Goal: Task Accomplishment & Management: Complete application form

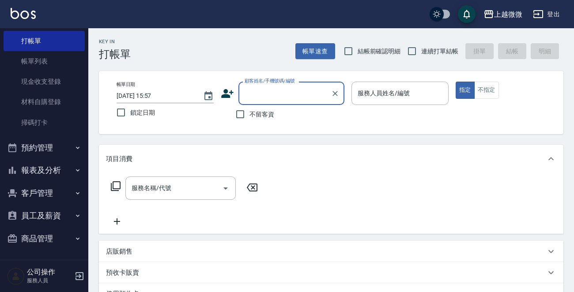
scroll to position [153, 0]
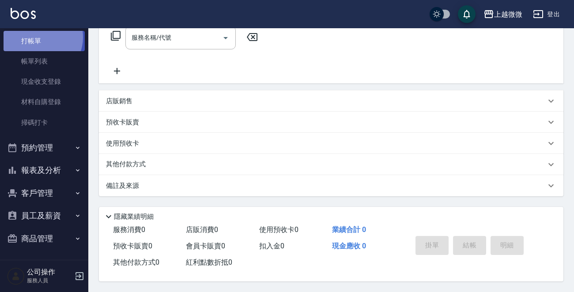
click at [40, 37] on link "打帳單" at bounding box center [44, 41] width 81 height 20
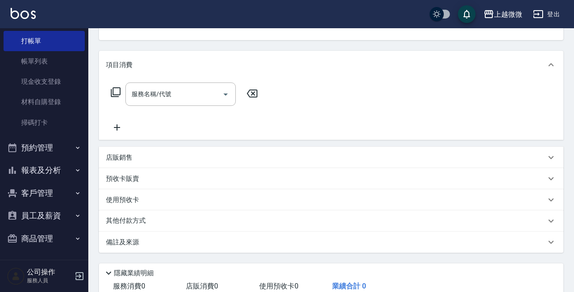
scroll to position [0, 0]
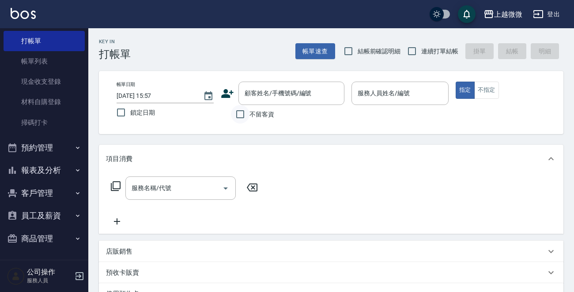
click at [239, 111] on input "不留客資" at bounding box center [240, 114] width 19 height 19
checkbox input "true"
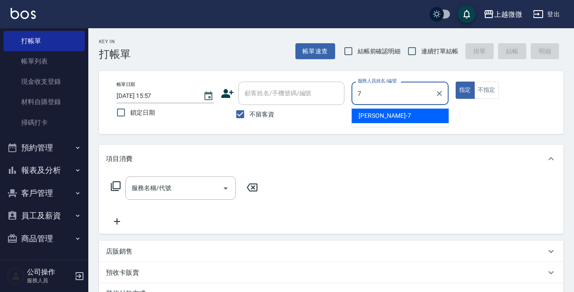
type input "[PERSON_NAME]-7"
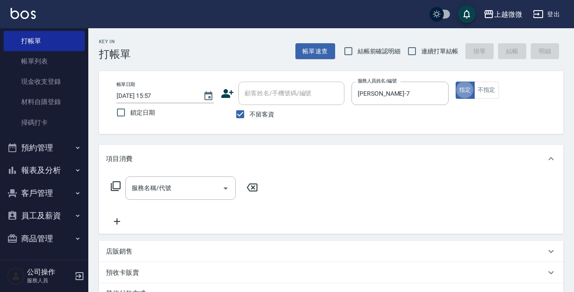
type button "true"
click at [227, 193] on icon "Open" at bounding box center [225, 188] width 11 height 11
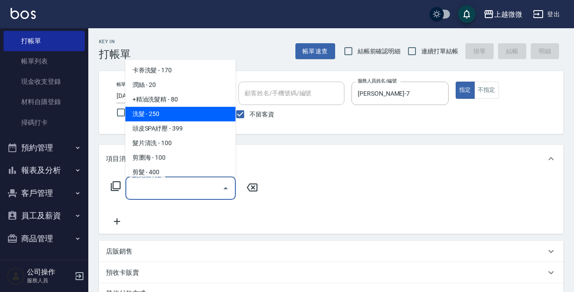
click at [163, 110] on span "洗髮 - 250" at bounding box center [180, 114] width 110 height 15
type input "洗髮(A03)"
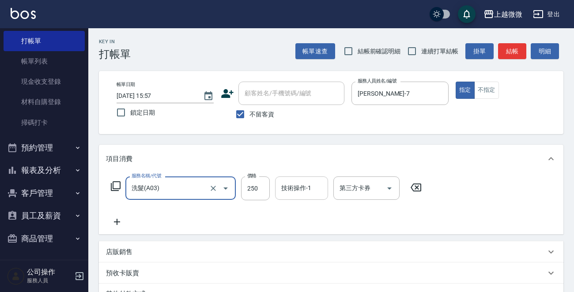
click at [291, 189] on input "技術操作-1" at bounding box center [301, 188] width 45 height 15
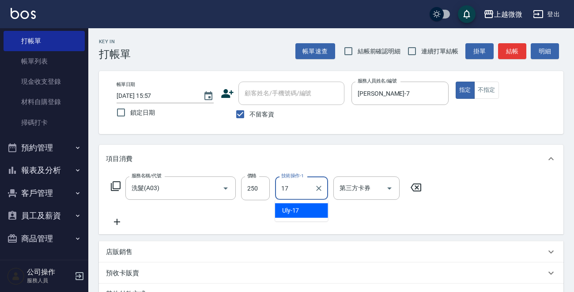
type input "Uly-17"
click at [115, 221] on icon at bounding box center [117, 222] width 22 height 11
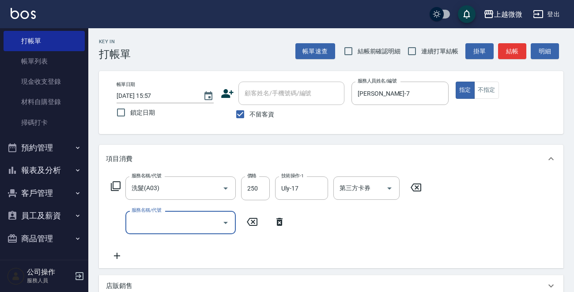
click at [230, 221] on icon "Open" at bounding box center [225, 223] width 11 height 11
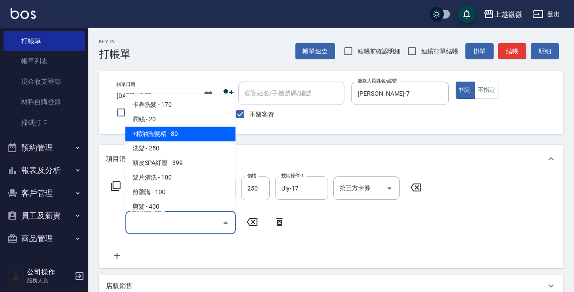
click at [175, 136] on span "+精油洗髮精 - 80" at bounding box center [180, 134] width 110 height 15
type input "+精油洗髮精(A02)"
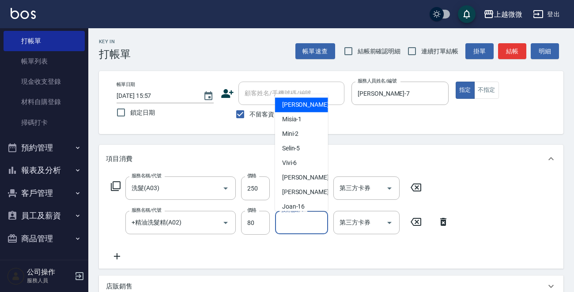
click at [307, 225] on input "技術協助-1" at bounding box center [301, 222] width 45 height 15
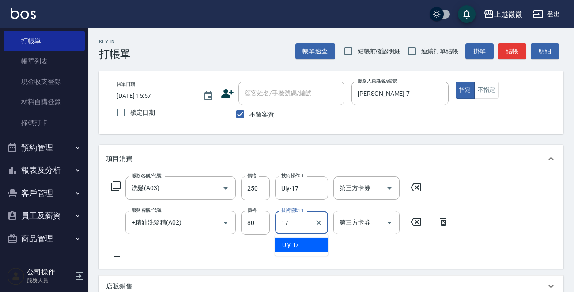
type input "Uly-17"
click at [119, 257] on icon at bounding box center [117, 257] width 6 height 6
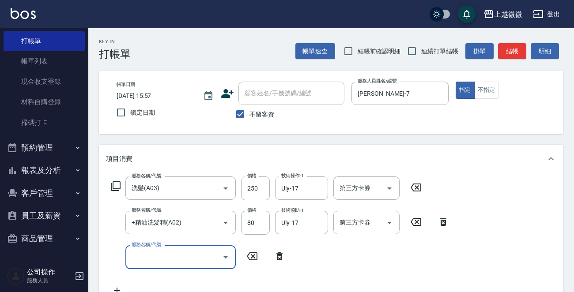
click at [224, 253] on icon "Open" at bounding box center [225, 257] width 11 height 11
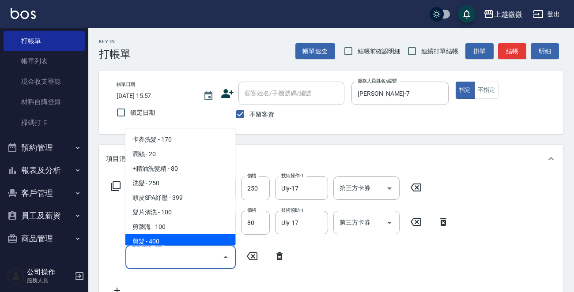
click at [159, 241] on span "剪髮 - 400" at bounding box center [180, 242] width 110 height 15
type input "剪髮(B02)"
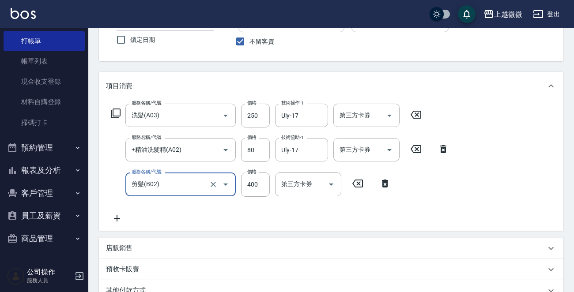
scroll to position [88, 0]
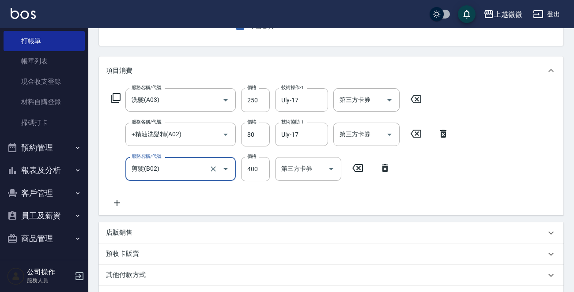
click at [116, 201] on icon at bounding box center [117, 203] width 22 height 11
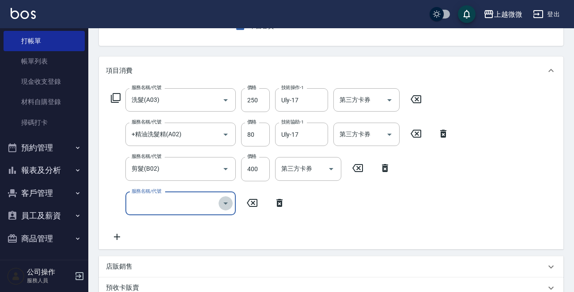
click at [230, 205] on icon "Open" at bounding box center [225, 203] width 11 height 11
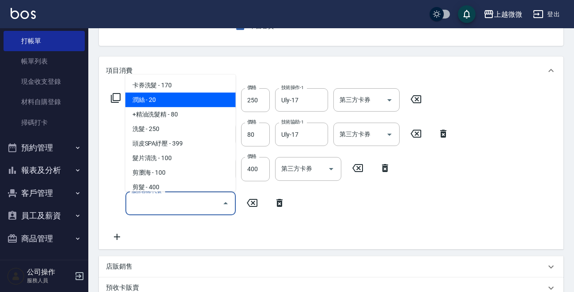
click at [194, 101] on span "潤絲 - 20" at bounding box center [180, 100] width 110 height 15
type input "潤絲(A01)"
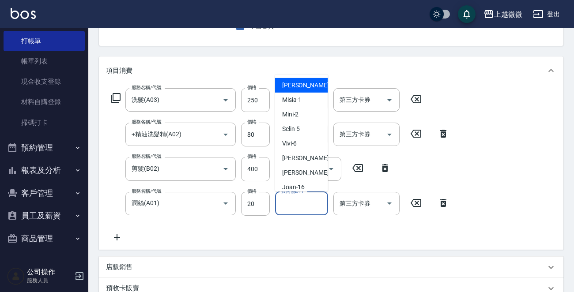
click at [302, 200] on div "技術協助-1 技術協助-1" at bounding box center [301, 203] width 53 height 23
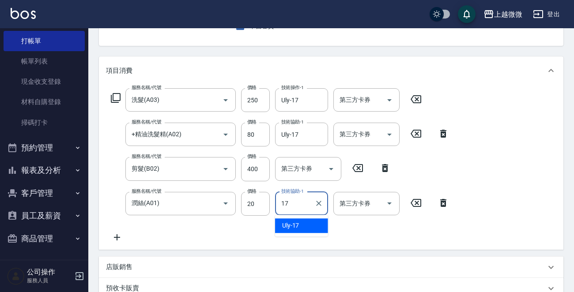
type input "Uly-17"
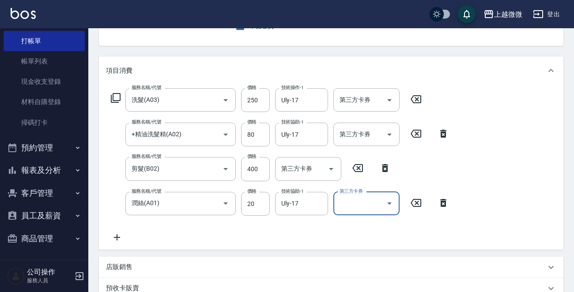
click at [110, 234] on icon at bounding box center [117, 237] width 22 height 11
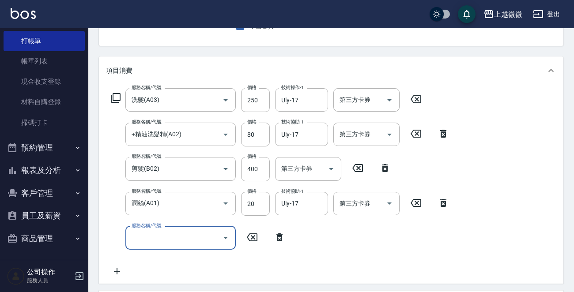
click at [114, 95] on icon at bounding box center [115, 98] width 11 height 11
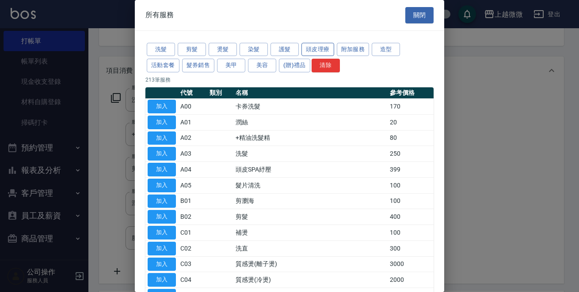
click at [309, 45] on button "頭皮理療" at bounding box center [317, 50] width 33 height 14
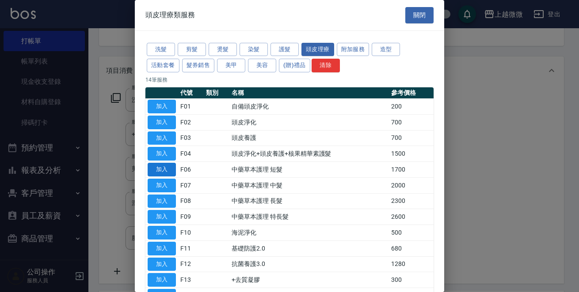
click at [165, 165] on button "加入" at bounding box center [162, 170] width 28 height 14
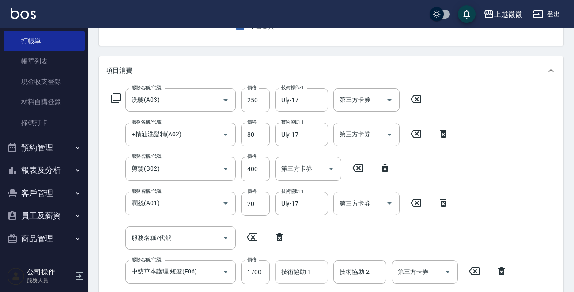
click at [310, 272] on input "技術協助-1" at bounding box center [301, 272] width 45 height 15
type input "[PERSON_NAME]-7"
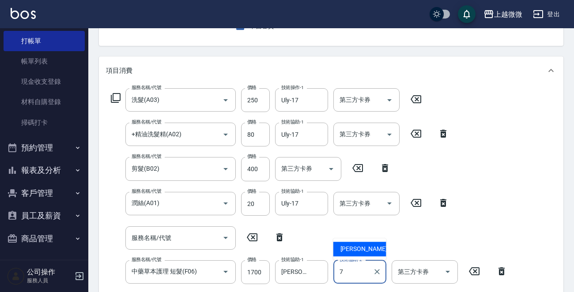
type input "[PERSON_NAME]-7"
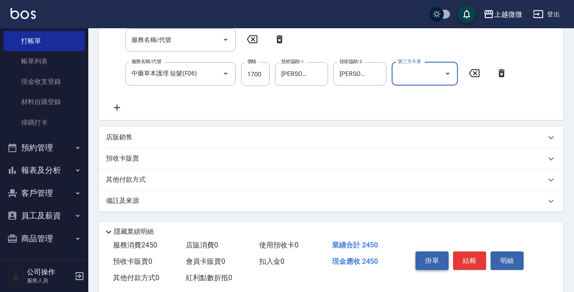
scroll to position [304, 0]
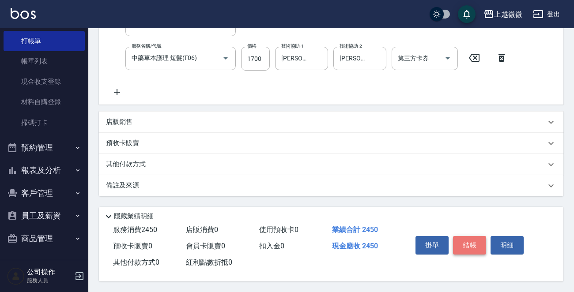
click at [477, 247] on button "結帳" at bounding box center [469, 245] width 33 height 19
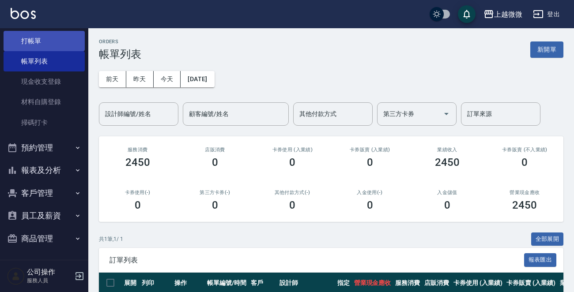
click at [56, 48] on link "打帳單" at bounding box center [44, 41] width 81 height 20
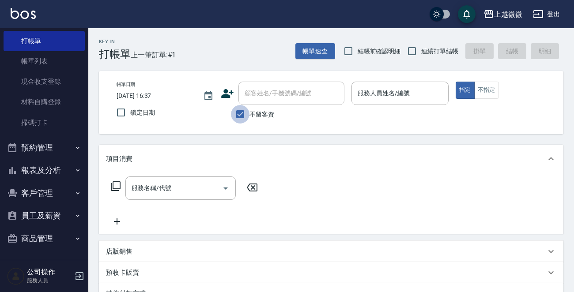
click at [243, 115] on input "不留客資" at bounding box center [240, 114] width 19 height 19
checkbox input "false"
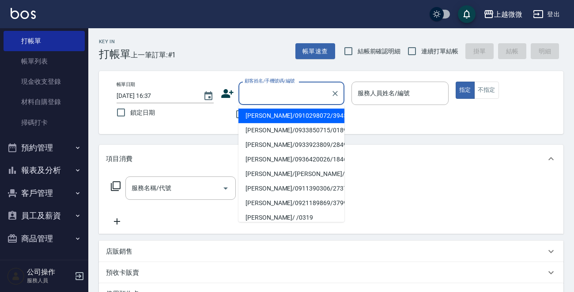
click at [263, 96] on input "顧客姓名/手機號碼/編號" at bounding box center [284, 93] width 85 height 15
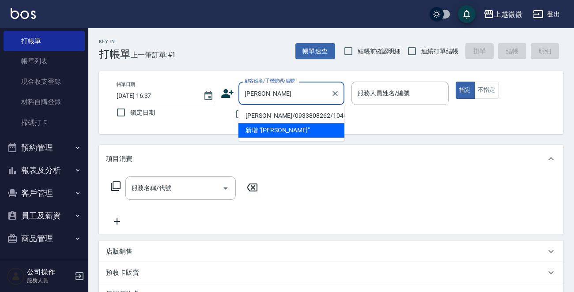
click at [275, 110] on li "[PERSON_NAME]/0933808262/1046" at bounding box center [291, 116] width 106 height 15
type input "[PERSON_NAME]/0933808262/1046"
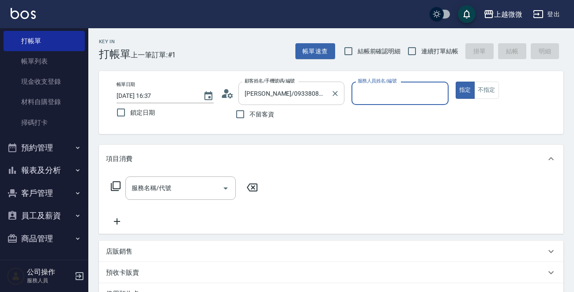
type input "Vivi-6"
click at [223, 189] on icon "Open" at bounding box center [225, 188] width 11 height 11
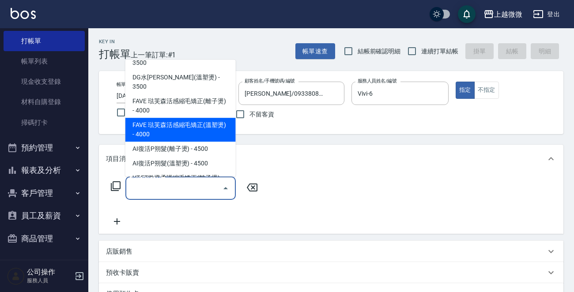
scroll to position [177, 0]
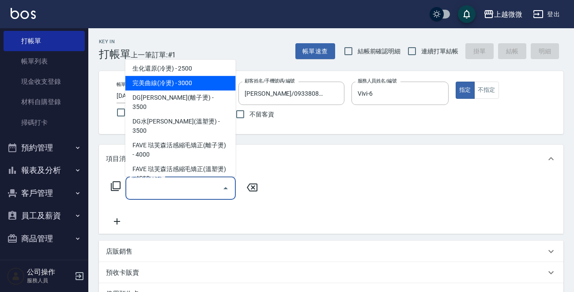
click at [193, 84] on span "完美曲線(冷燙) - 3000" at bounding box center [180, 83] width 110 height 15
type input "完美曲線(冷燙)(C06)"
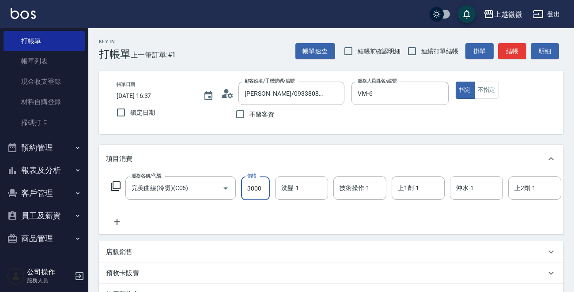
click at [259, 189] on input "3000" at bounding box center [255, 189] width 29 height 24
type input "2630"
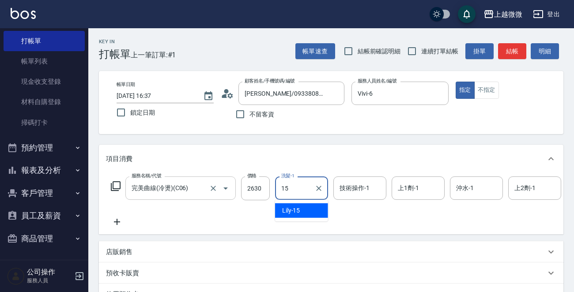
type input "Lily-15"
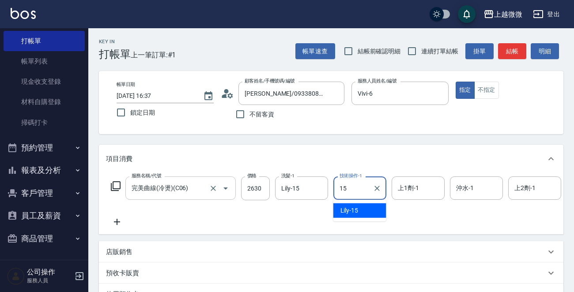
type input "Lily-15"
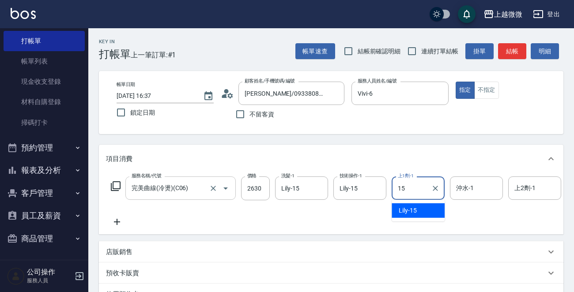
type input "Lily-15"
click at [114, 223] on icon at bounding box center [117, 222] width 22 height 11
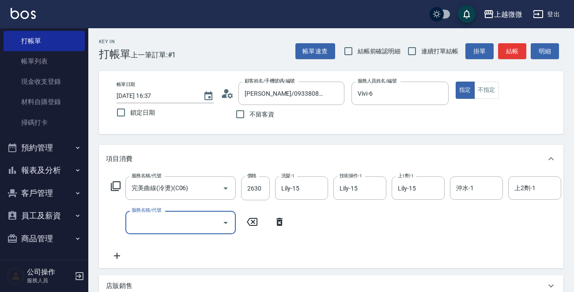
click at [113, 185] on icon at bounding box center [116, 187] width 10 height 10
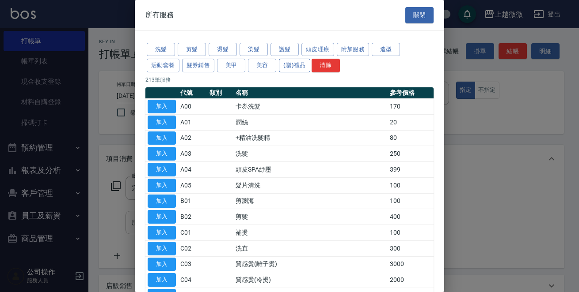
click at [283, 60] on button "(贈)禮品" at bounding box center [294, 66] width 31 height 14
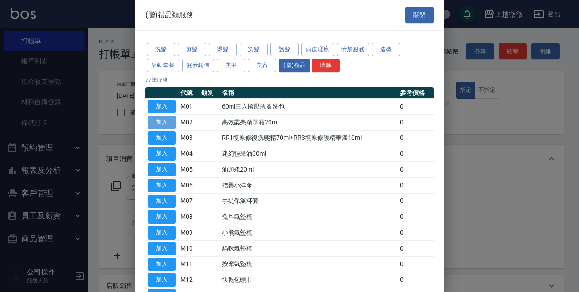
click at [160, 119] on button "加入" at bounding box center [162, 123] width 28 height 14
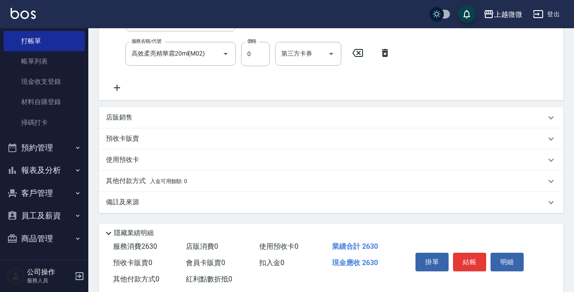
scroll to position [229, 0]
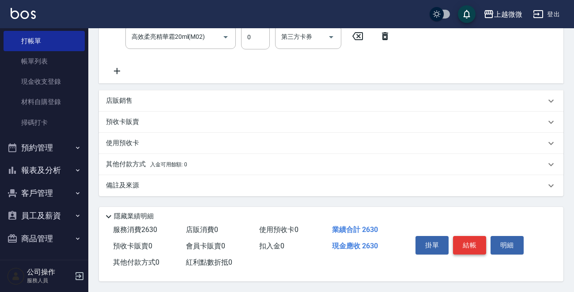
click at [465, 243] on button "結帳" at bounding box center [469, 245] width 33 height 19
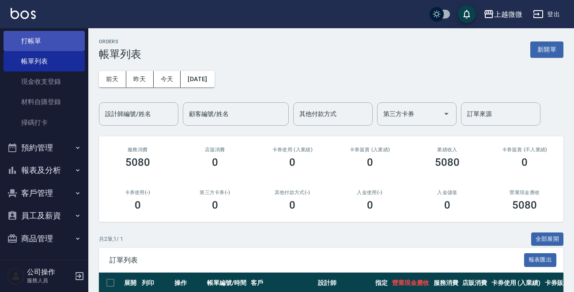
click at [44, 34] on link "打帳單" at bounding box center [44, 41] width 81 height 20
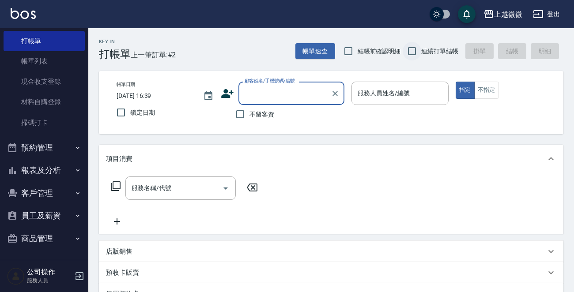
click at [414, 48] on input "連續打單結帳" at bounding box center [412, 51] width 19 height 19
checkbox input "true"
click at [250, 87] on input "顧客姓名/手機號碼/編號" at bounding box center [284, 93] width 85 height 15
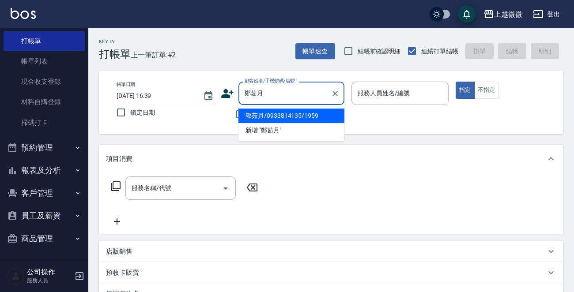
click at [302, 114] on li "鄭茹月/0933814135/1959" at bounding box center [291, 116] width 106 height 15
type input "鄭茹月/0933814135/1959"
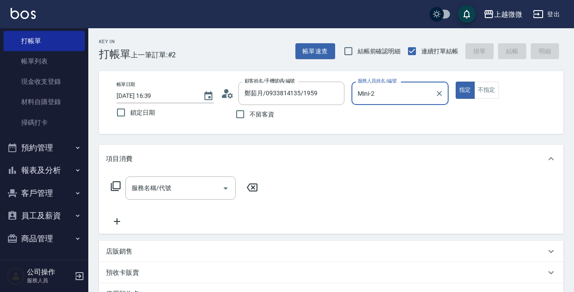
type input "Mini-2"
click at [225, 186] on icon "Open" at bounding box center [225, 188] width 11 height 11
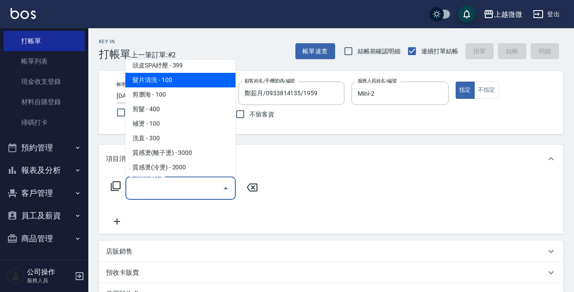
scroll to position [177, 0]
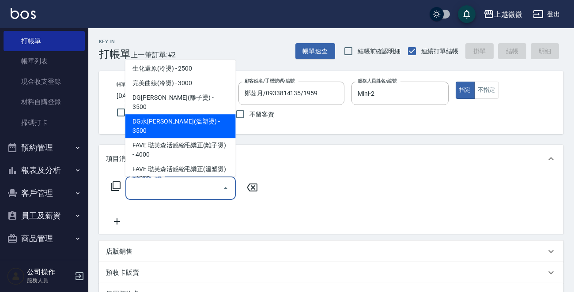
click at [203, 114] on span "DG水[PERSON_NAME](溫塑燙) - 3500" at bounding box center [180, 126] width 110 height 24
type input "DG水[PERSON_NAME](溫塑燙)(C08)"
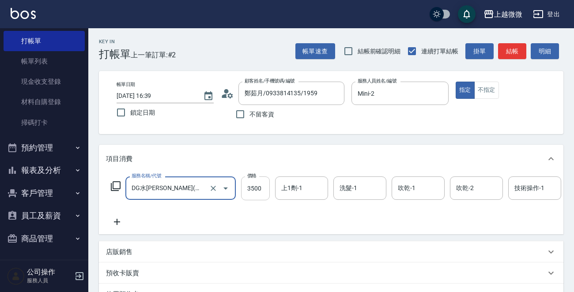
click at [264, 186] on input "3500" at bounding box center [255, 189] width 29 height 24
type input "2625"
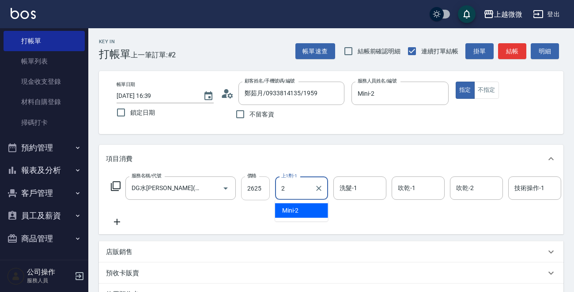
type input "Mini-2"
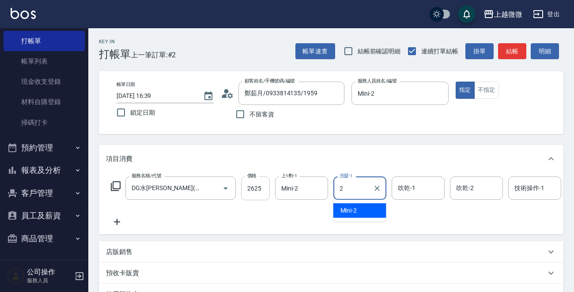
type input "Mini-2"
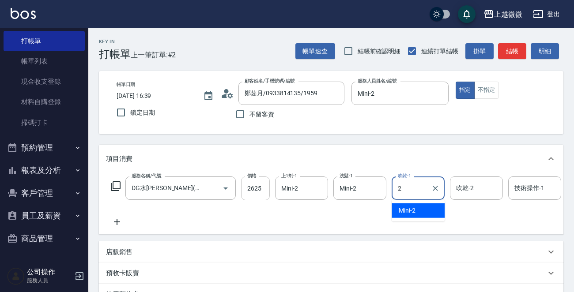
type input "Mini-2"
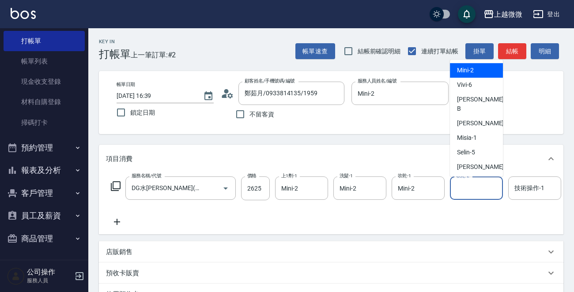
click at [454, 184] on input "吹乾-2" at bounding box center [476, 188] width 45 height 15
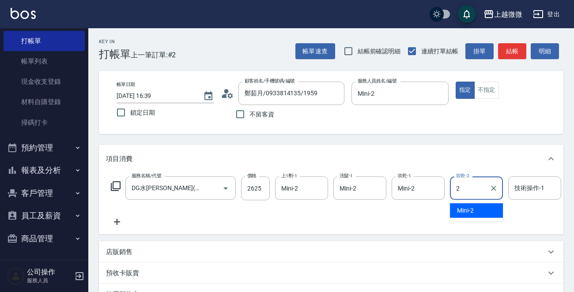
type input "Mini-2"
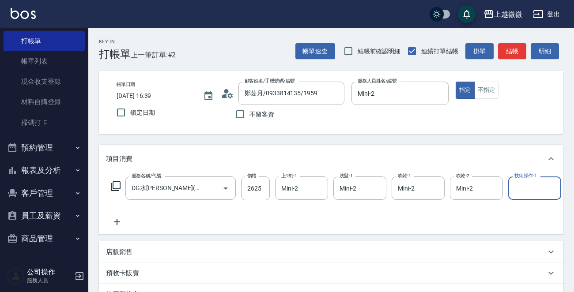
click at [118, 223] on icon at bounding box center [117, 222] width 22 height 11
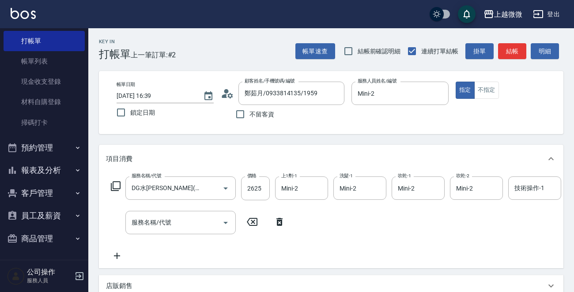
click at [114, 183] on icon at bounding box center [115, 186] width 11 height 11
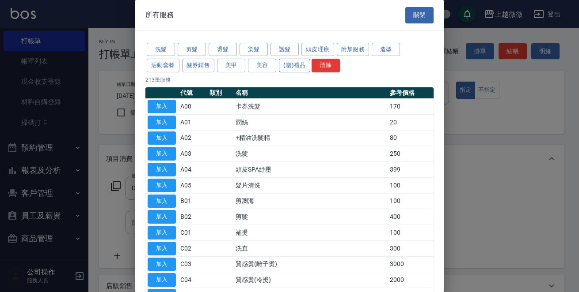
click at [288, 64] on button "(贈)禮品" at bounding box center [294, 66] width 31 height 14
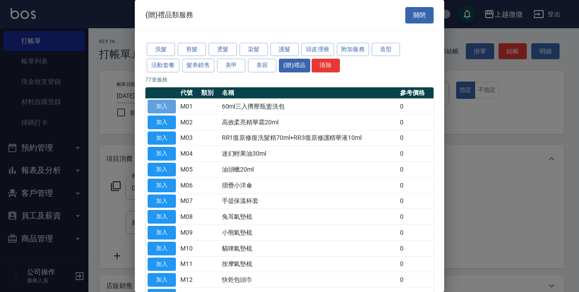
click at [162, 100] on button "加入" at bounding box center [162, 107] width 28 height 14
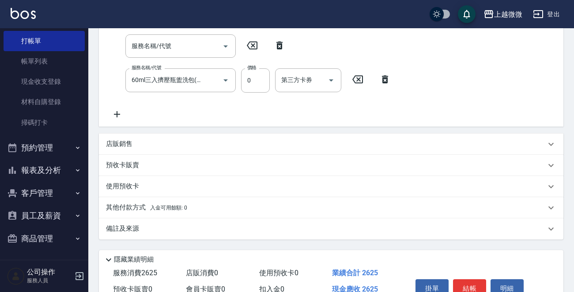
scroll to position [229, 0]
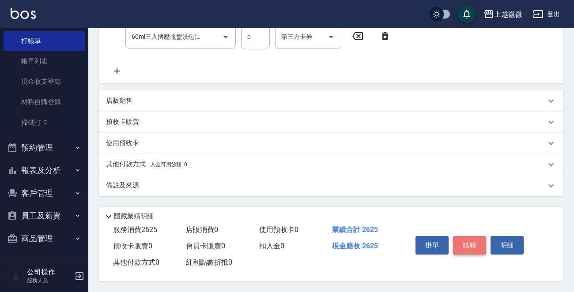
click at [471, 246] on button "結帳" at bounding box center [469, 245] width 33 height 19
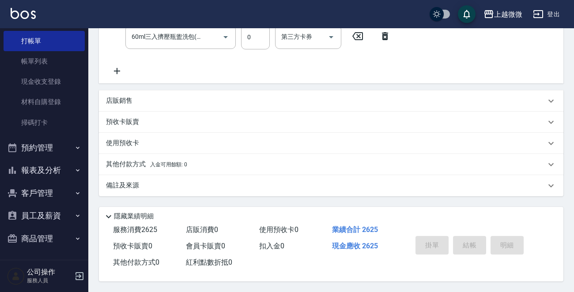
type input "[DATE] 16:40"
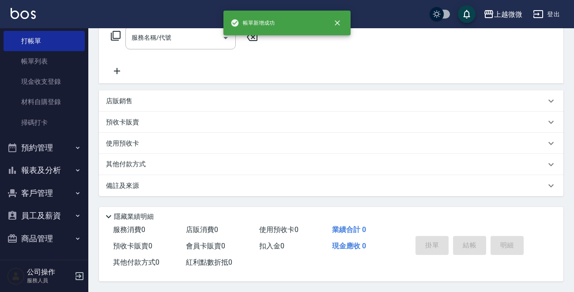
scroll to position [0, 0]
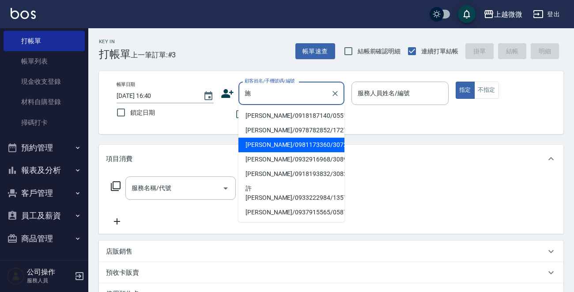
click at [281, 143] on li "[PERSON_NAME]/0981173360/3072" at bounding box center [291, 145] width 106 height 15
type input "[PERSON_NAME]/0981173360/3072"
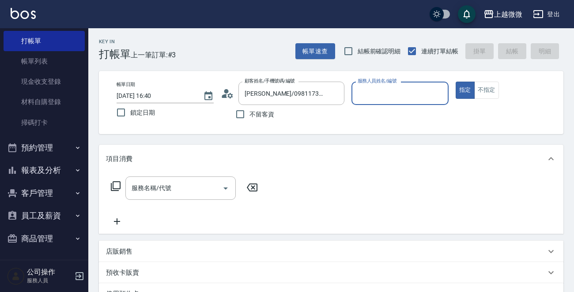
type input "Vivi-6"
click at [223, 189] on icon "Open" at bounding box center [225, 188] width 11 height 11
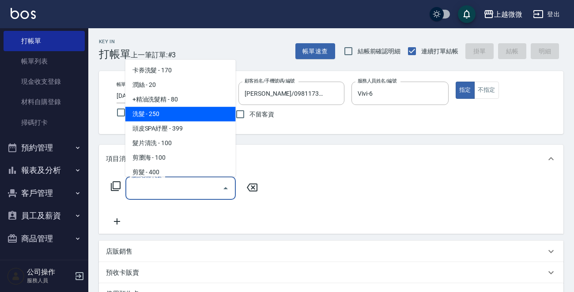
click at [181, 114] on span "洗髮 - 250" at bounding box center [180, 114] width 110 height 15
type input "洗髮(A03)"
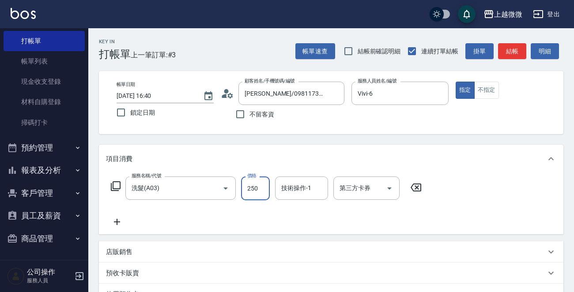
click at [252, 192] on input "250" at bounding box center [255, 189] width 29 height 24
type input "320"
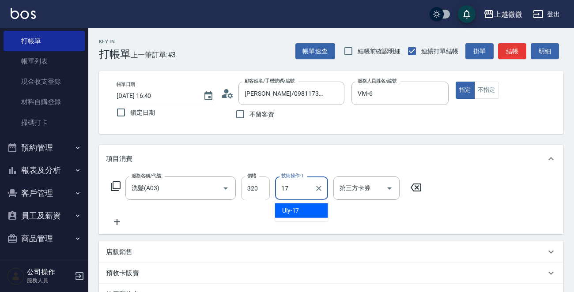
type input "Uly-17"
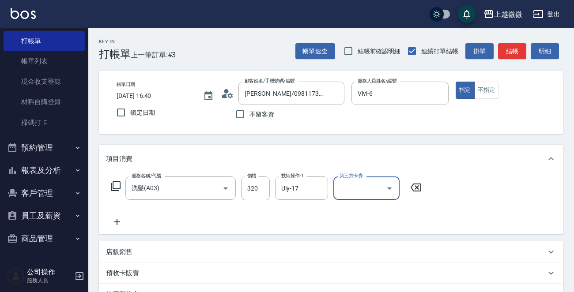
click at [115, 221] on icon at bounding box center [117, 222] width 22 height 11
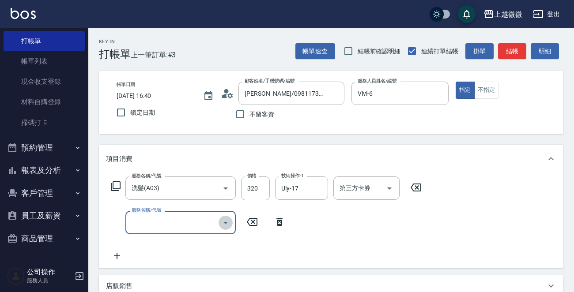
click at [224, 223] on icon "Open" at bounding box center [225, 223] width 11 height 11
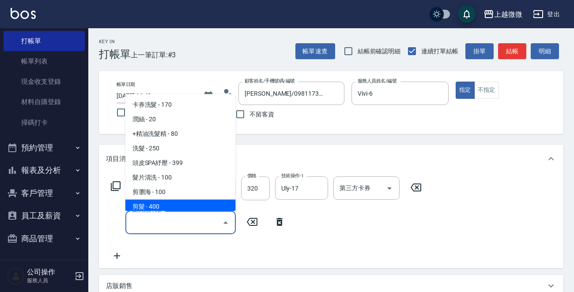
click at [154, 206] on span "剪髮 - 400" at bounding box center [180, 207] width 110 height 15
type input "剪髮(B02)"
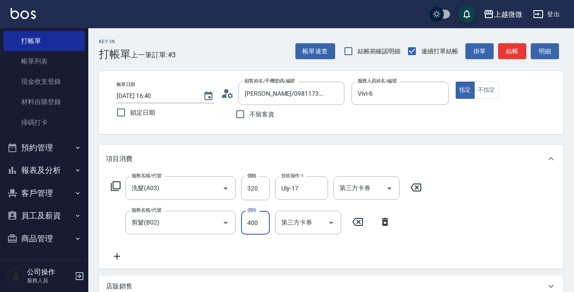
click at [254, 219] on input "400" at bounding box center [255, 223] width 29 height 24
type input "550"
click at [116, 254] on icon at bounding box center [117, 256] width 22 height 11
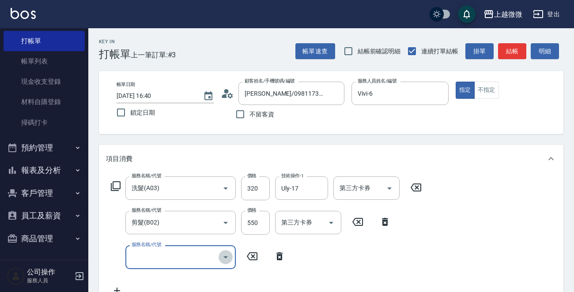
click at [223, 255] on icon "Open" at bounding box center [225, 257] width 11 height 11
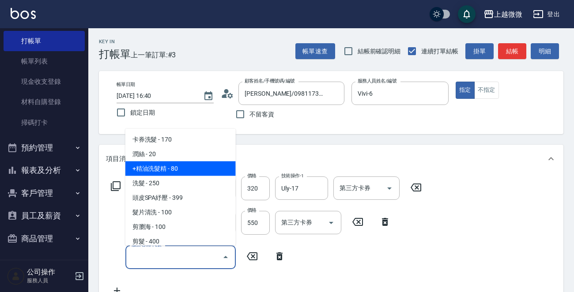
click at [181, 167] on span "+精油洗髮精 - 80" at bounding box center [180, 169] width 110 height 15
type input "+精油洗髮精(A02)"
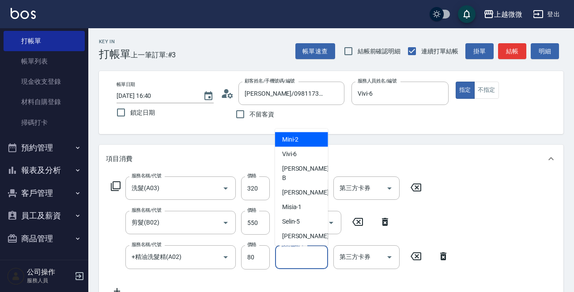
click at [302, 255] on div "技術協助-1 技術協助-1" at bounding box center [301, 257] width 53 height 23
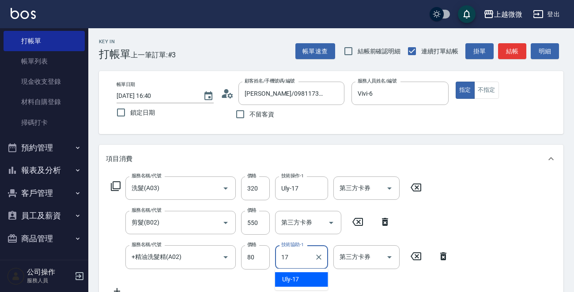
type input "Uly-17"
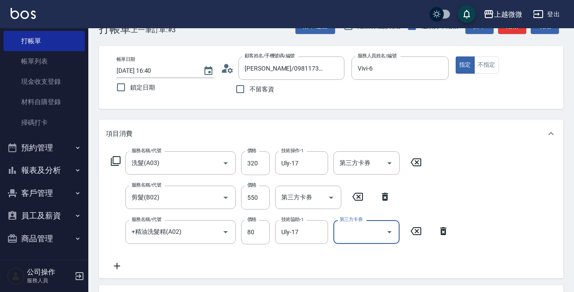
scroll to position [88, 0]
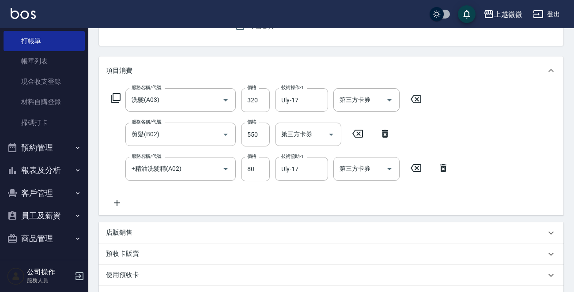
click at [115, 200] on icon at bounding box center [117, 203] width 22 height 11
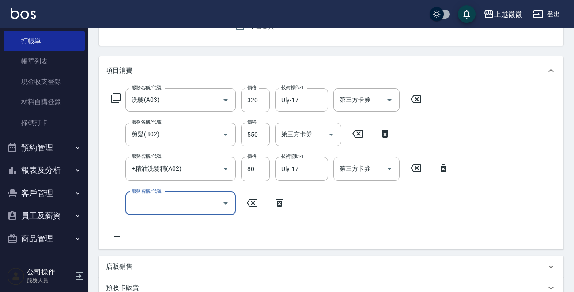
click at [227, 201] on icon "Open" at bounding box center [225, 203] width 11 height 11
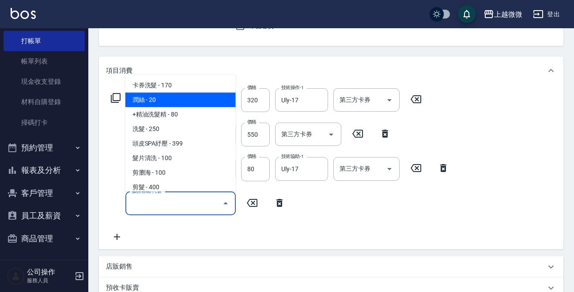
click at [175, 102] on span "潤絲 - 20" at bounding box center [180, 100] width 110 height 15
type input "潤絲(A01)"
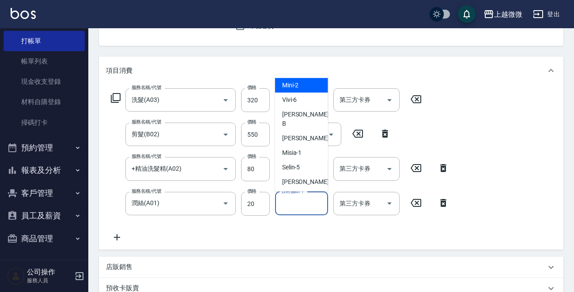
click at [291, 201] on input "技術協助-1" at bounding box center [301, 203] width 45 height 15
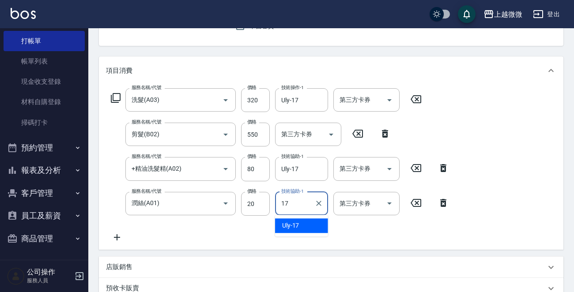
type input "Uly-17"
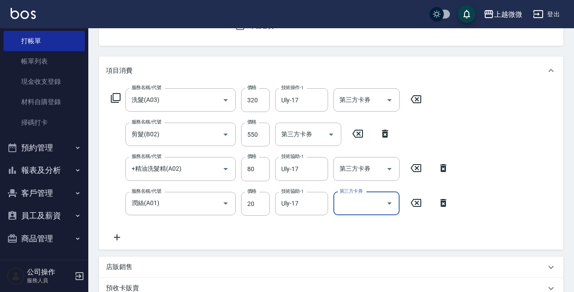
click at [117, 236] on icon at bounding box center [117, 237] width 22 height 11
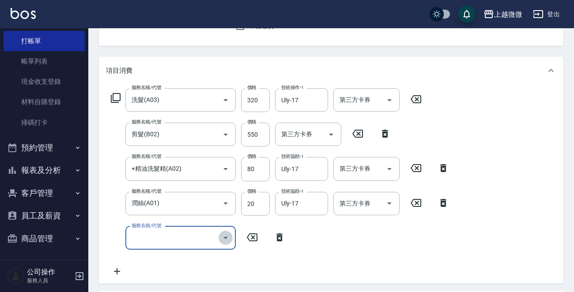
click at [226, 236] on icon "Open" at bounding box center [225, 238] width 11 height 11
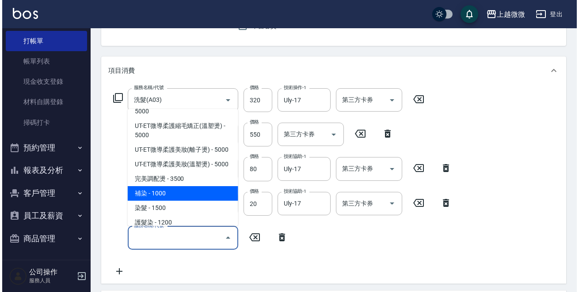
scroll to position [353, 0]
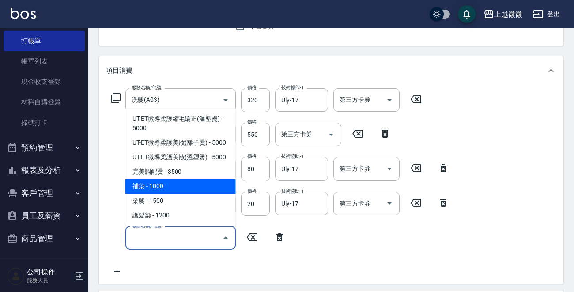
click at [190, 179] on span "補染 - 1000" at bounding box center [180, 186] width 110 height 15
type input "補染(D01)"
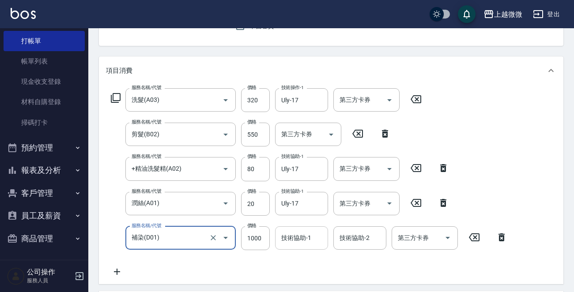
click at [307, 242] on div "技術協助-1 技術協助-1" at bounding box center [301, 238] width 53 height 23
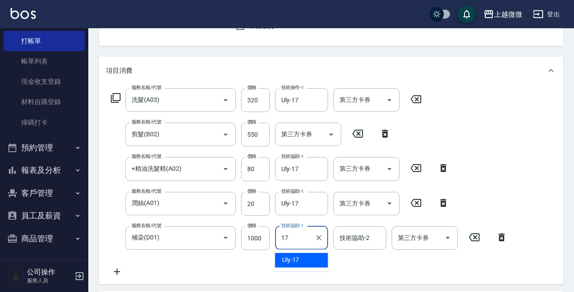
type input "Uly-17"
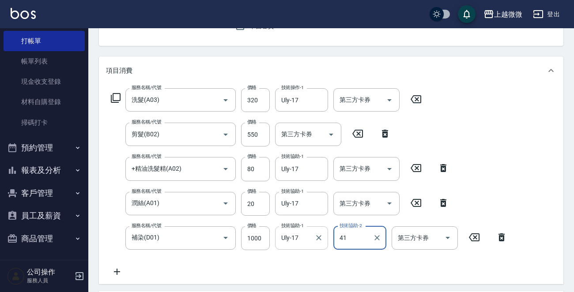
type input "4"
type input "Uly-17"
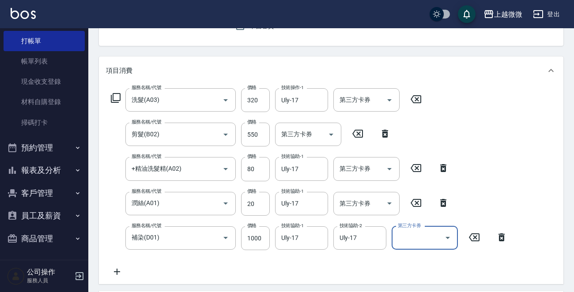
click at [110, 269] on icon at bounding box center [117, 272] width 22 height 11
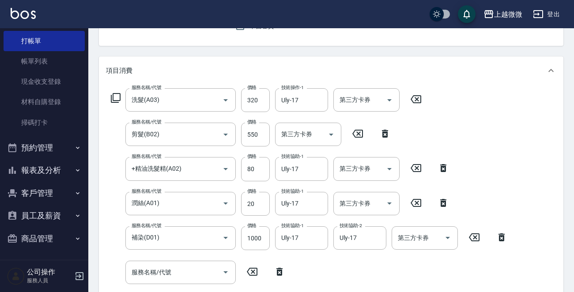
click at [115, 95] on icon at bounding box center [115, 98] width 11 height 11
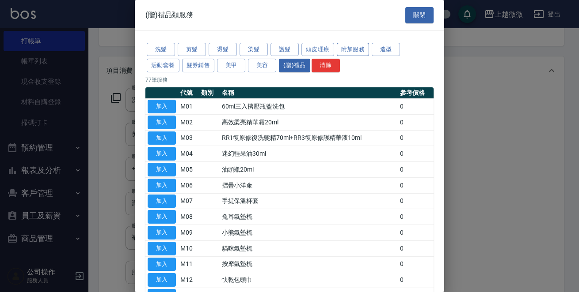
click at [342, 49] on button "附加服務" at bounding box center [353, 50] width 33 height 14
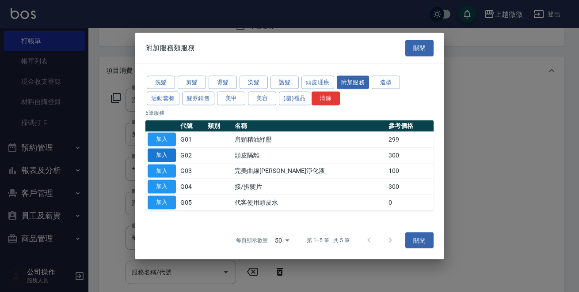
click at [163, 152] on button "加入" at bounding box center [162, 155] width 28 height 14
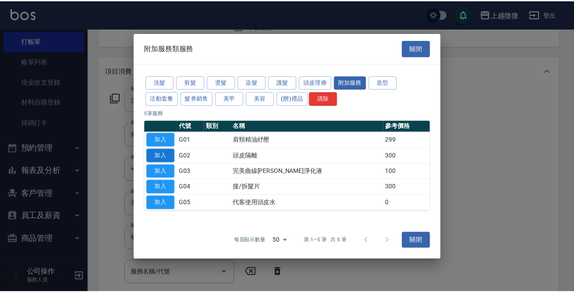
scroll to position [248, 0]
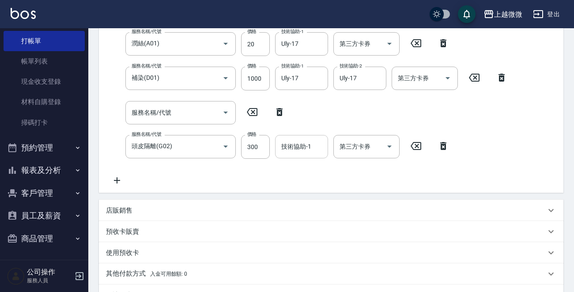
click at [309, 152] on input "技術協助-1" at bounding box center [301, 146] width 45 height 15
type input "Uly-17"
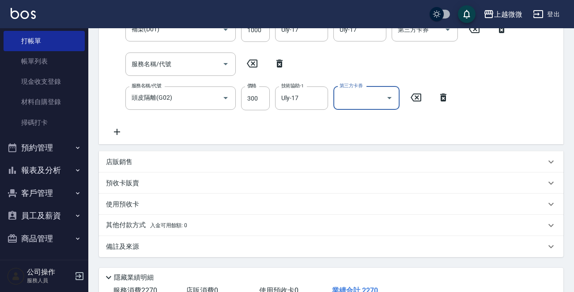
scroll to position [337, 0]
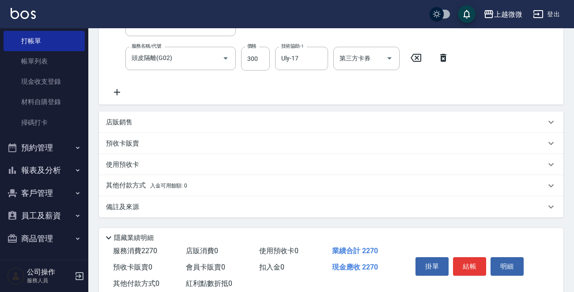
click at [114, 88] on icon at bounding box center [117, 92] width 22 height 11
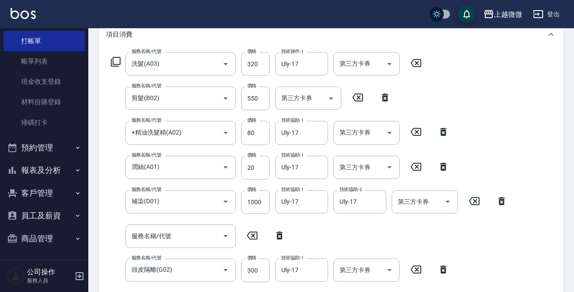
scroll to position [72, 0]
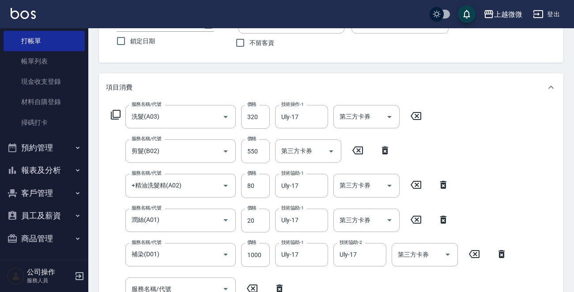
click at [117, 115] on icon at bounding box center [115, 115] width 11 height 11
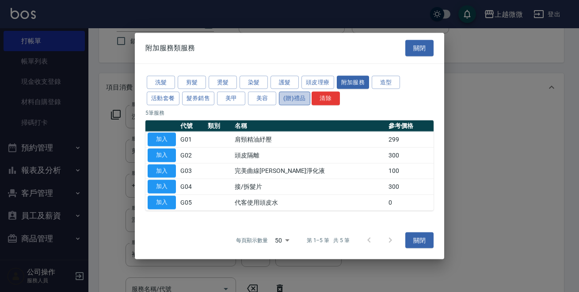
click at [279, 98] on button "(贈)禮品" at bounding box center [294, 99] width 31 height 14
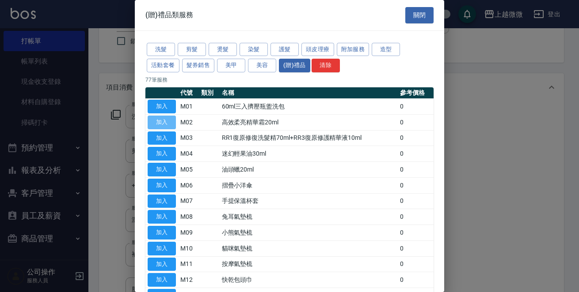
click at [159, 120] on button "加入" at bounding box center [162, 123] width 28 height 14
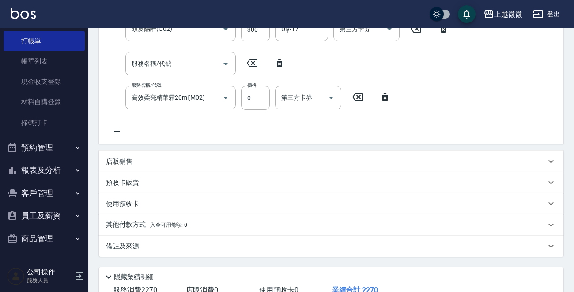
scroll to position [425, 0]
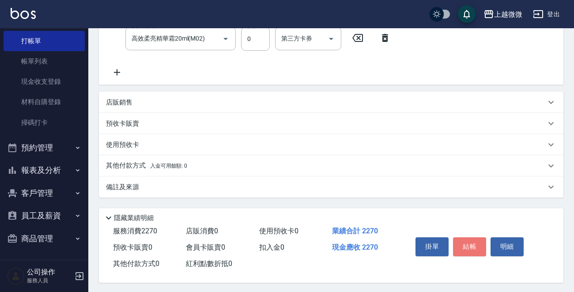
click at [466, 245] on button "結帳" at bounding box center [469, 247] width 33 height 19
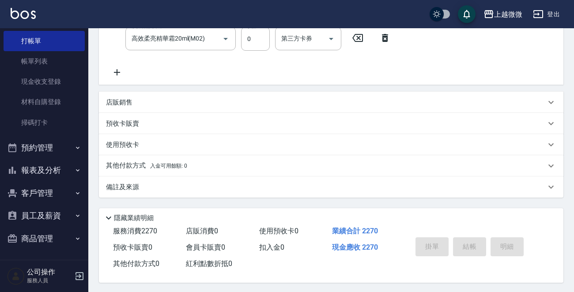
type input "[DATE] 16:42"
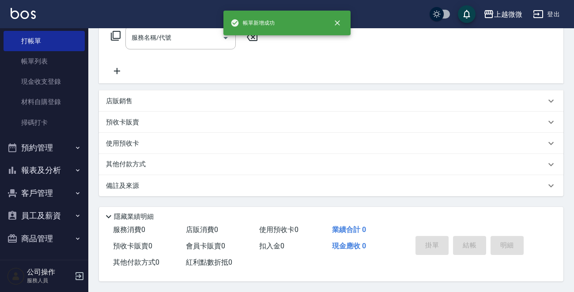
scroll to position [0, 0]
